Goal: Entertainment & Leisure: Consume media (video, audio)

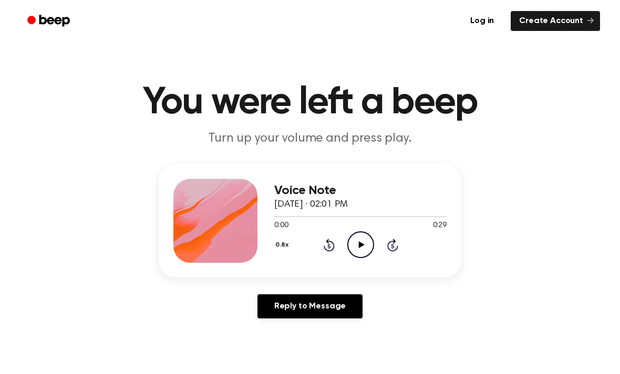
click at [350, 244] on icon "Play Audio" at bounding box center [360, 245] width 27 height 27
click at [371, 251] on icon "Pause Audio" at bounding box center [360, 245] width 27 height 27
click at [366, 244] on icon "Play Audio" at bounding box center [360, 245] width 27 height 27
click at [362, 258] on div "Voice Note March 3, 2025 · 02:01 PM 0:04 0:29 Your browser does not support the…" at bounding box center [360, 221] width 172 height 84
click at [361, 245] on icon at bounding box center [360, 245] width 5 height 7
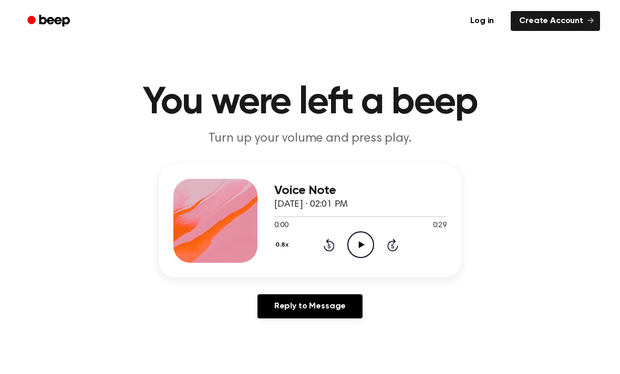
click at [365, 248] on icon "Play Audio" at bounding box center [360, 245] width 27 height 27
click at [365, 247] on icon "Play Audio" at bounding box center [360, 245] width 27 height 27
click at [362, 238] on icon "Play Audio" at bounding box center [360, 245] width 27 height 27
click at [365, 245] on icon "Play Audio" at bounding box center [360, 245] width 27 height 27
click at [369, 243] on icon "Play Audio" at bounding box center [360, 245] width 27 height 27
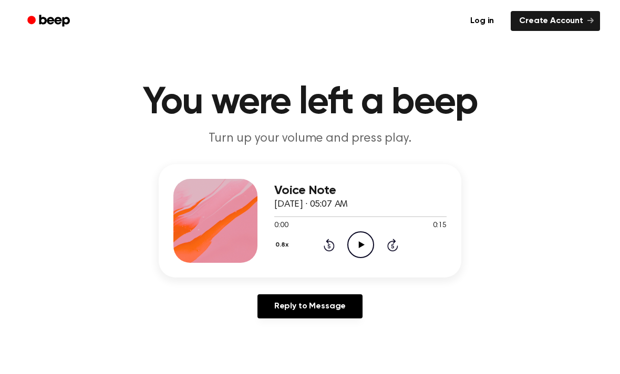
click at [367, 258] on icon "Play Audio" at bounding box center [360, 245] width 27 height 27
click at [366, 249] on icon "Pause Audio" at bounding box center [360, 245] width 27 height 27
click at [361, 247] on icon "Play Audio" at bounding box center [360, 245] width 27 height 27
click at [362, 250] on icon "Play Audio" at bounding box center [360, 245] width 27 height 27
click at [369, 250] on icon "Play Audio" at bounding box center [360, 245] width 27 height 27
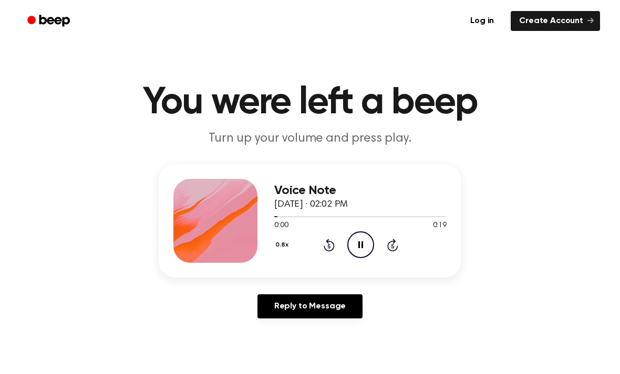
click at [370, 247] on icon "Pause Audio" at bounding box center [360, 245] width 27 height 27
click at [370, 248] on icon "Play Audio" at bounding box center [360, 245] width 27 height 27
click at [355, 239] on icon "Play Audio" at bounding box center [360, 245] width 27 height 27
click at [367, 244] on icon "Play Audio" at bounding box center [360, 245] width 27 height 27
click at [367, 246] on icon "Play Audio" at bounding box center [360, 245] width 27 height 27
